Goal: Information Seeking & Learning: Learn about a topic

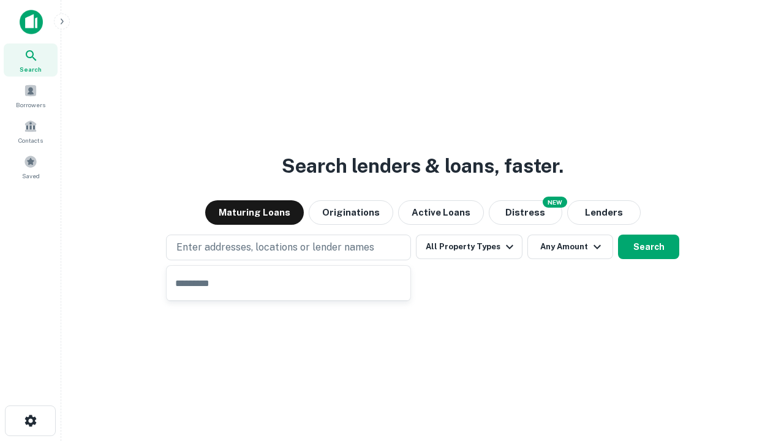
type input "**********"
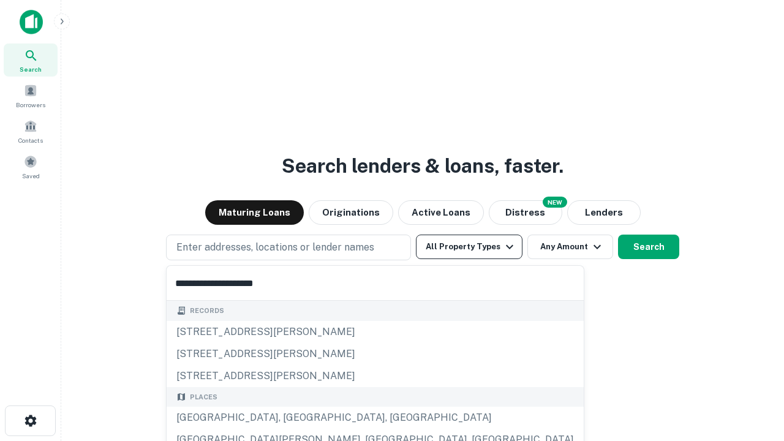
click at [293, 417] on div "[GEOGRAPHIC_DATA], [GEOGRAPHIC_DATA], [GEOGRAPHIC_DATA]" at bounding box center [374, 417] width 417 height 22
click at [469, 247] on button "All Property Types" at bounding box center [469, 246] width 107 height 24
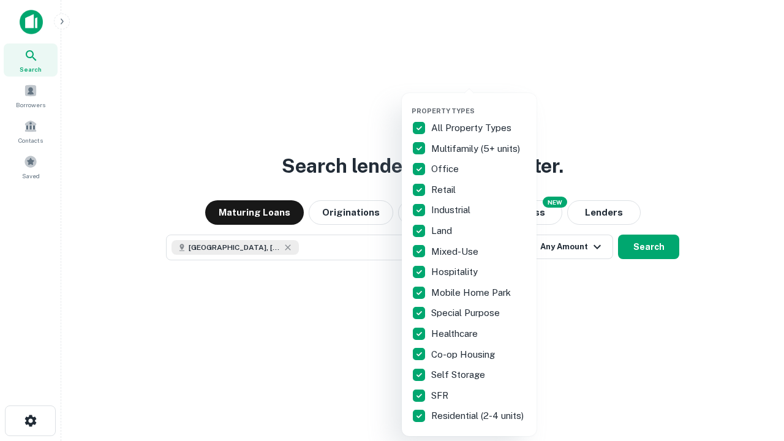
click at [479, 103] on button "button" at bounding box center [478, 103] width 135 height 1
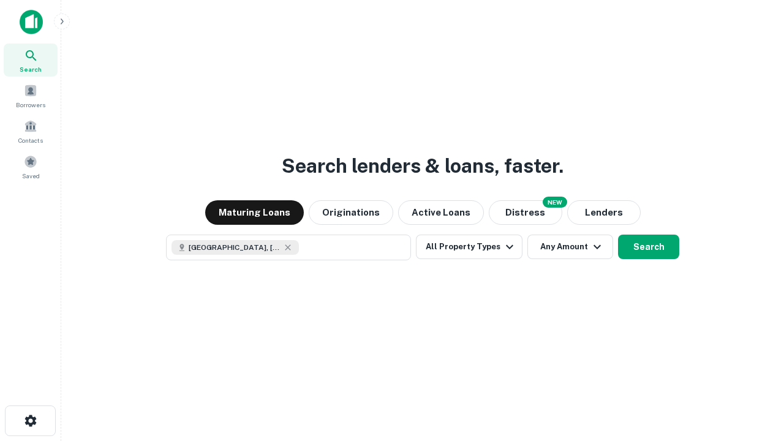
scroll to position [20, 0]
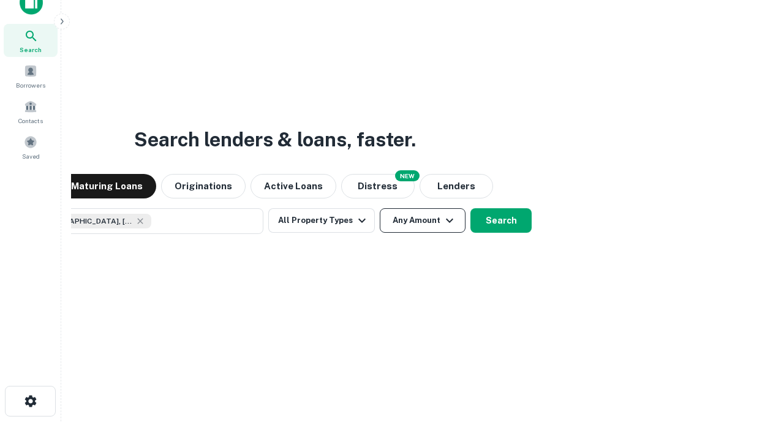
click at [380, 208] on button "Any Amount" at bounding box center [423, 220] width 86 height 24
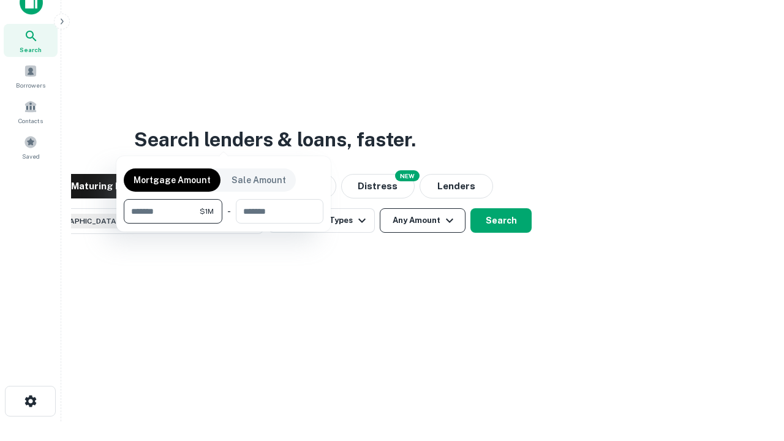
scroll to position [88, 346]
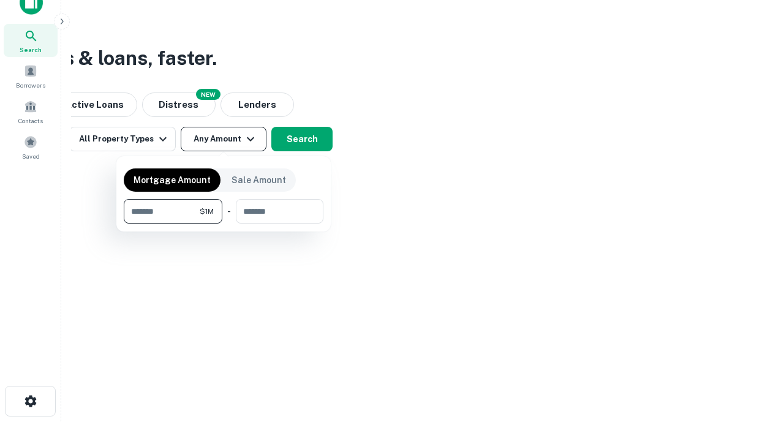
type input "*******"
click at [223, 223] on button "button" at bounding box center [224, 223] width 200 height 1
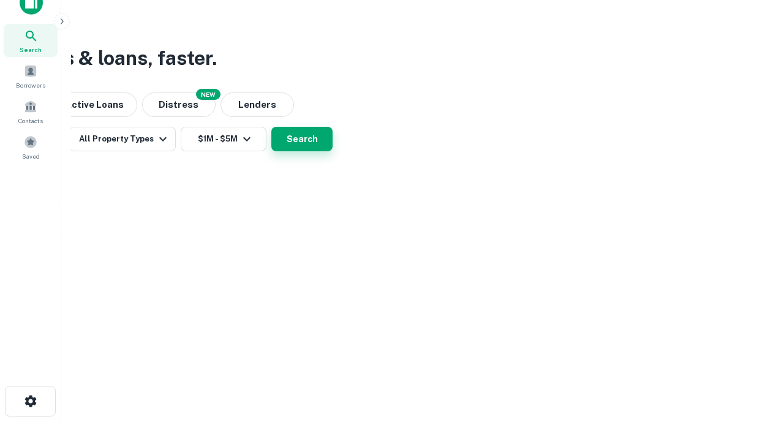
click at [332, 151] on button "Search" at bounding box center [301, 139] width 61 height 24
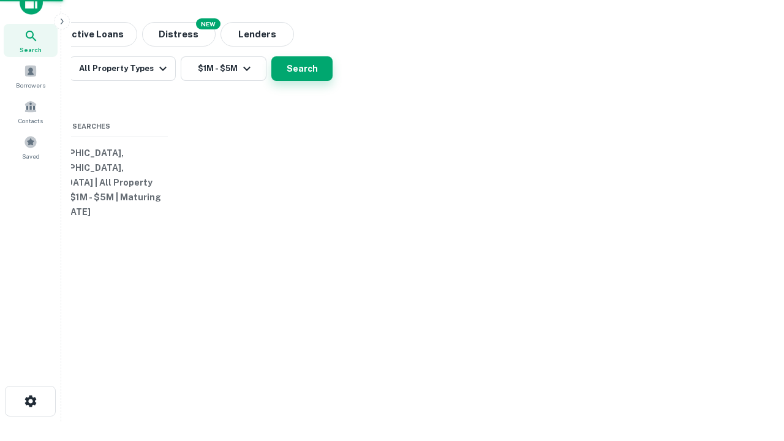
scroll to position [0, 226]
